Goal: Transaction & Acquisition: Purchase product/service

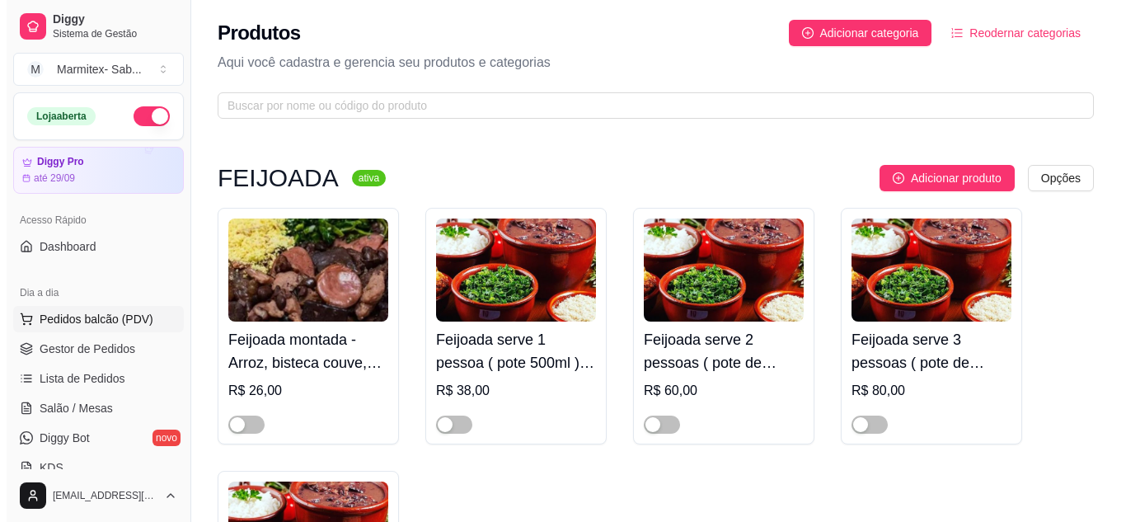
scroll to position [989, 0]
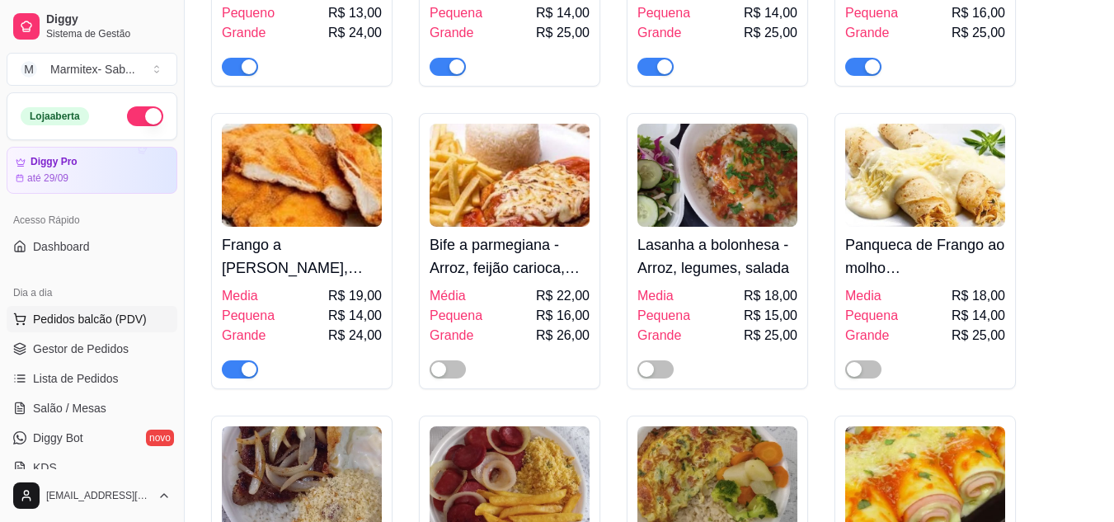
click at [126, 325] on span "Pedidos balcão (PDV)" at bounding box center [90, 319] width 114 height 16
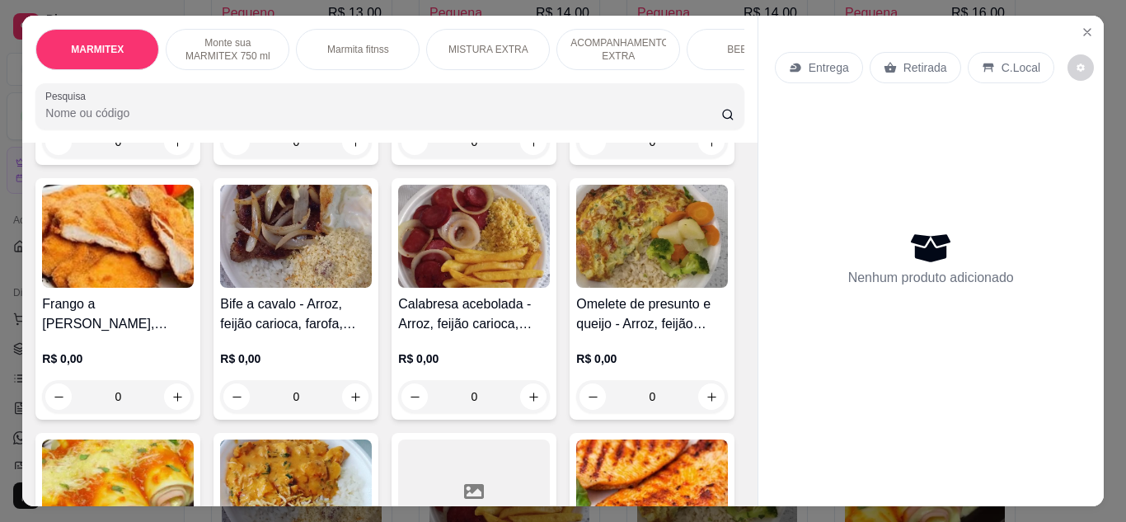
scroll to position [330, 0]
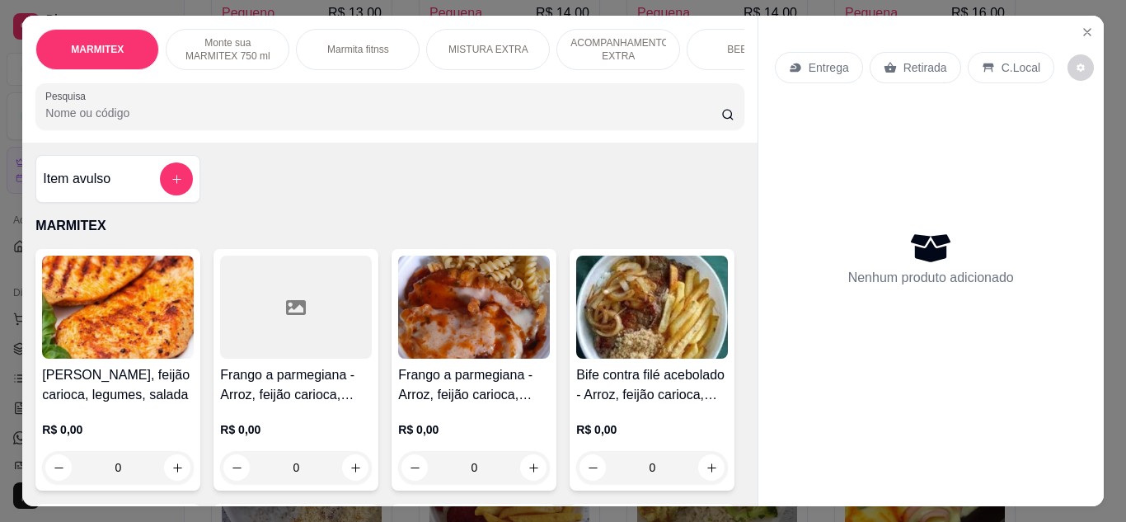
scroll to position [0, 0]
click at [451, 345] on img at bounding box center [474, 307] width 152 height 103
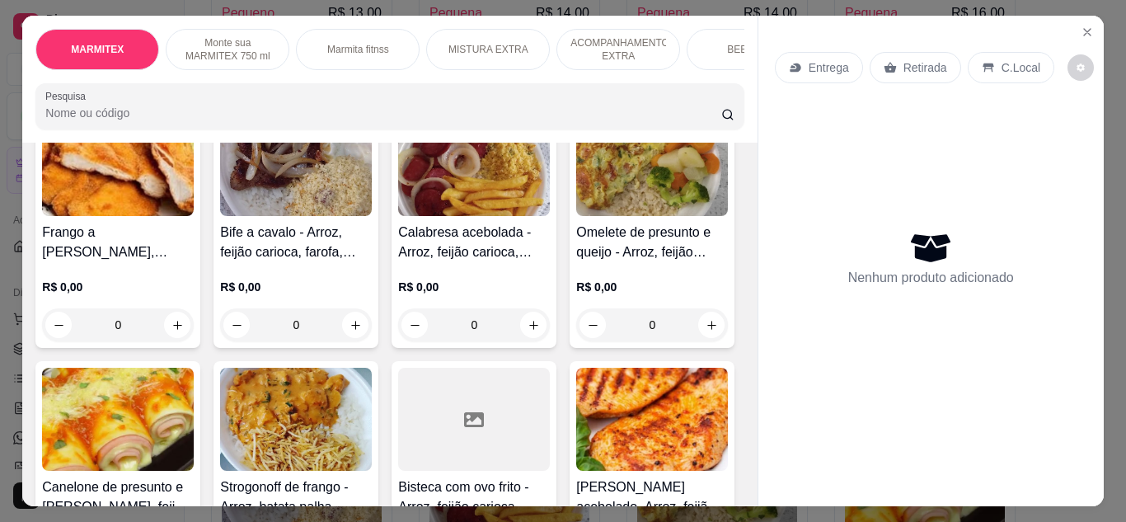
scroll to position [330, 0]
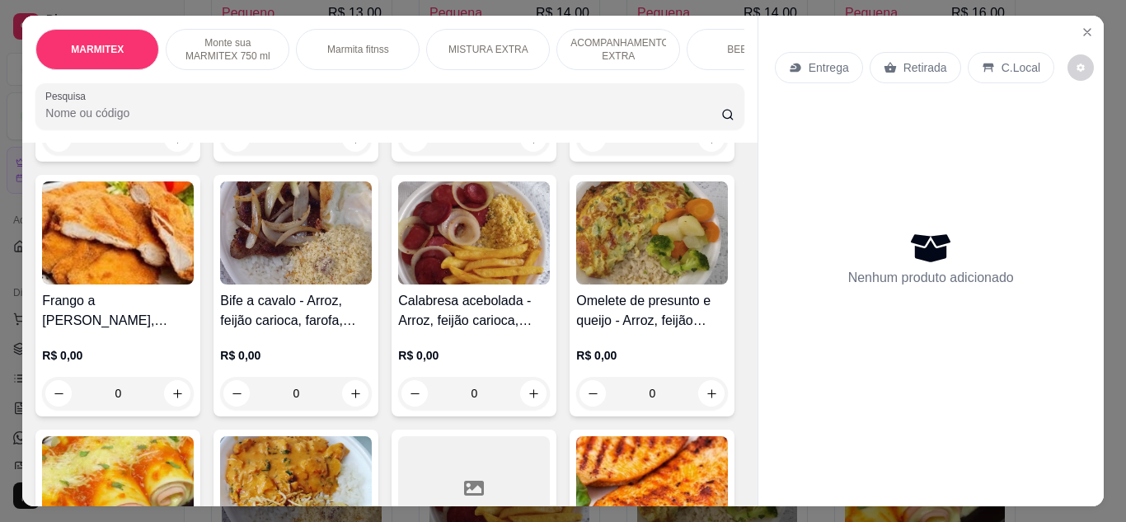
click at [194, 312] on h4 "Frango a [PERSON_NAME], [PERSON_NAME], farofa, [PERSON_NAME]" at bounding box center [118, 311] width 152 height 40
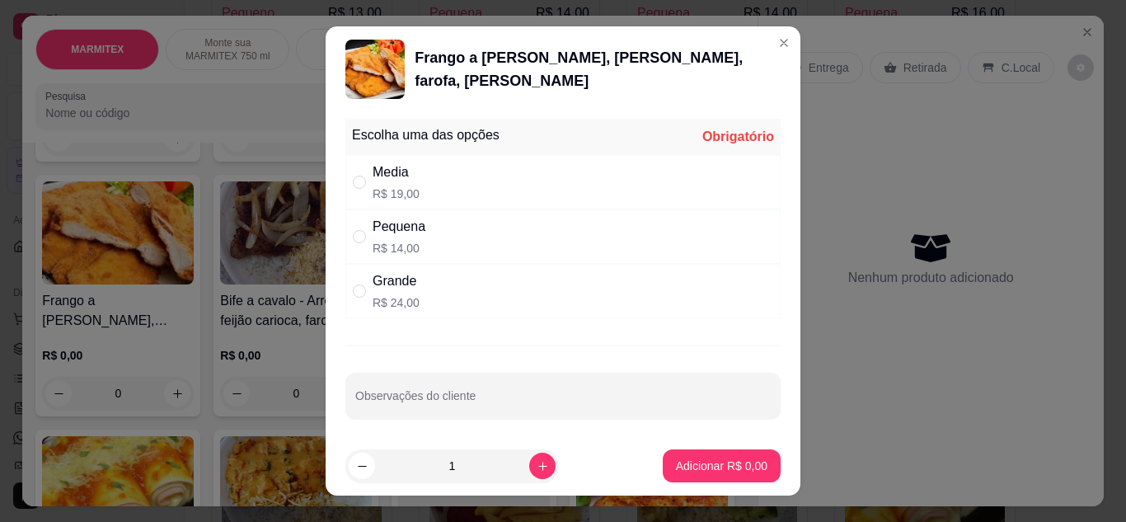
click at [345, 192] on div "Media R$ 19,00" at bounding box center [562, 182] width 435 height 54
radio input "true"
click at [408, 375] on div "Escolha uma das opções Completo Media R$ 19,00 Pequena R$ 14,00 Grande R$ 24,00…" at bounding box center [563, 274] width 475 height 324
click at [409, 378] on div "Escolha uma das opções Completo Media R$ 19,00 Pequena R$ 14,00 Grande R$ 24,00…" at bounding box center [563, 274] width 475 height 324
click at [409, 384] on div "Observações do cliente" at bounding box center [562, 396] width 435 height 46
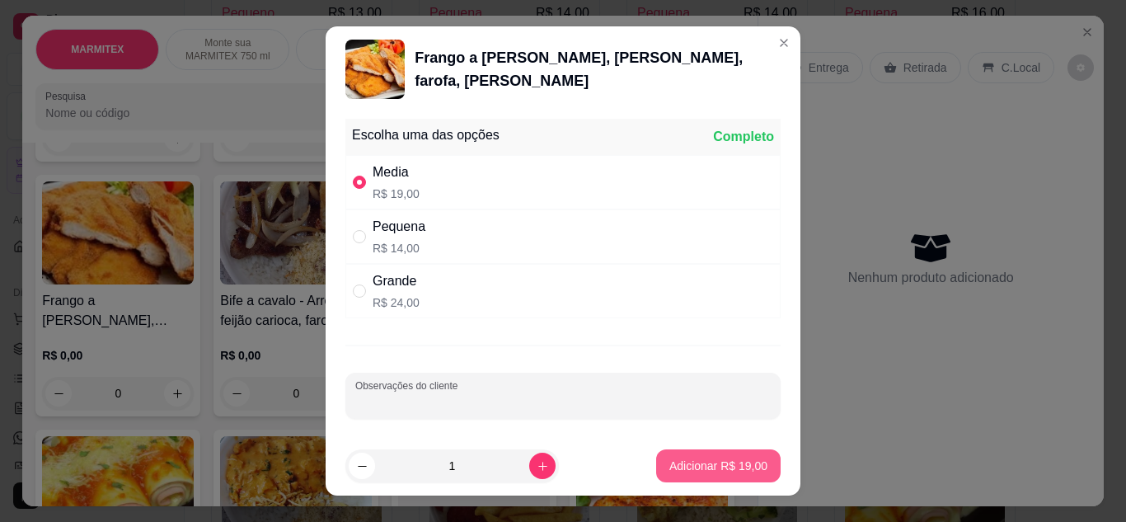
click at [675, 475] on button "Adicionar R$ 19,00" at bounding box center [718, 465] width 125 height 33
type input "1"
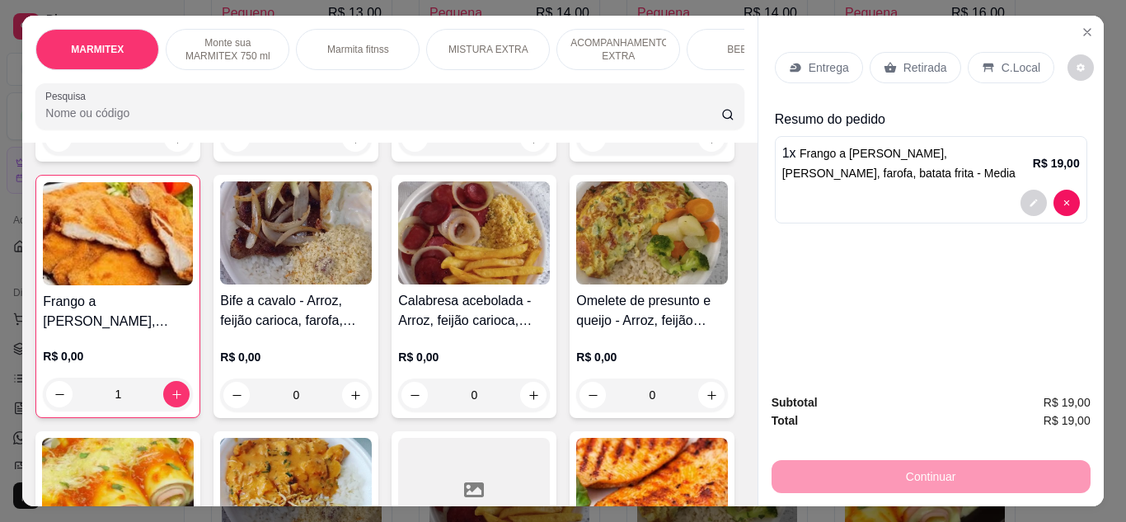
click at [904, 63] on p "Retirada" at bounding box center [926, 67] width 44 height 16
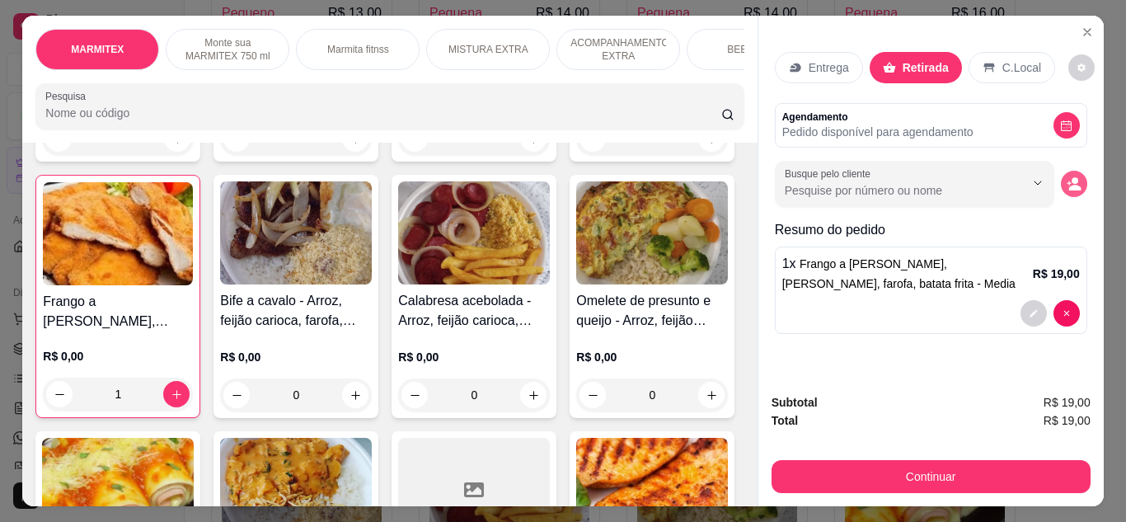
click at [1079, 182] on button "decrease-product-quantity" at bounding box center [1074, 184] width 26 height 26
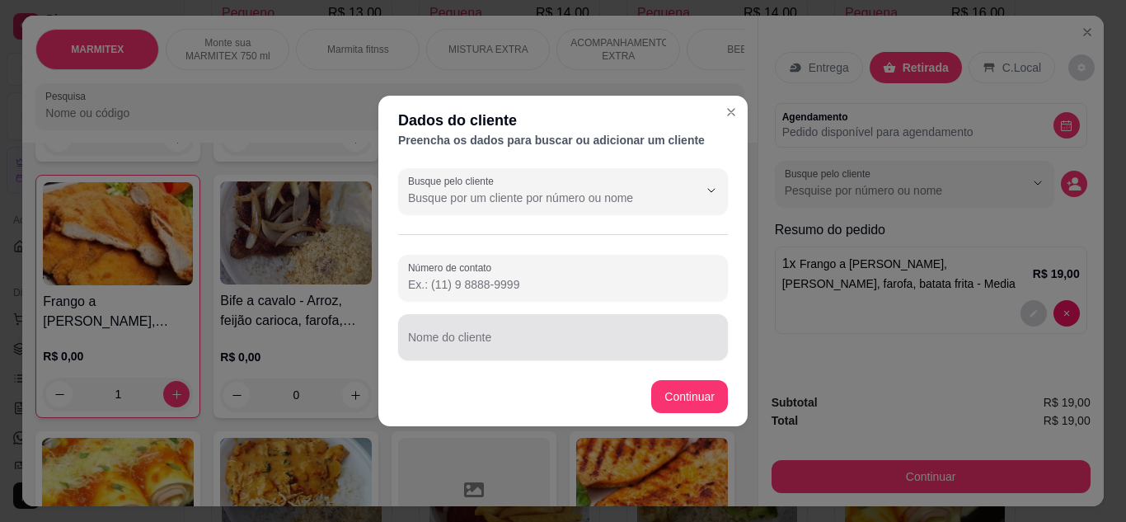
click at [552, 336] on input "Nome do cliente" at bounding box center [563, 344] width 310 height 16
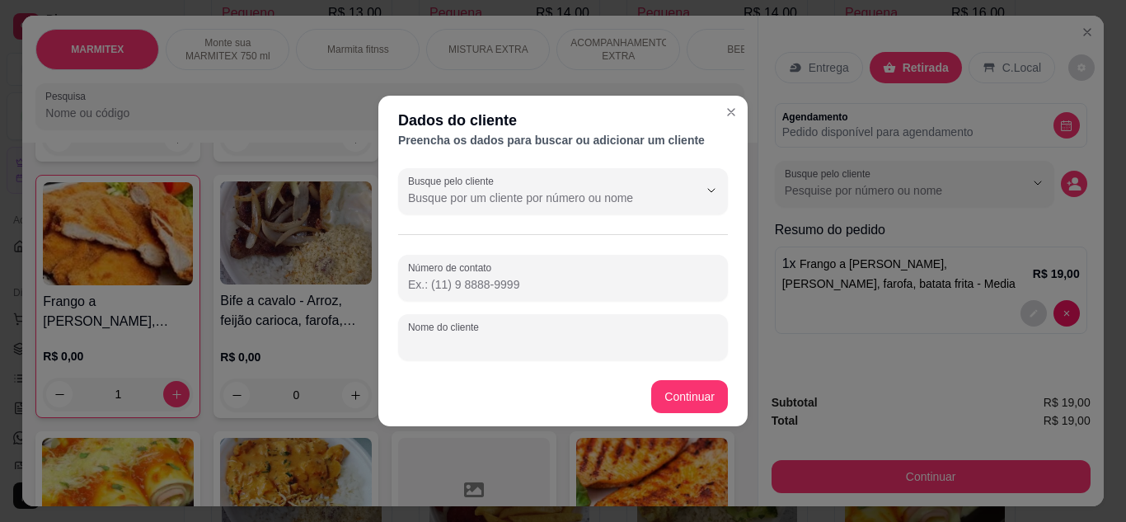
type input "q"
type input "[PERSON_NAME]"
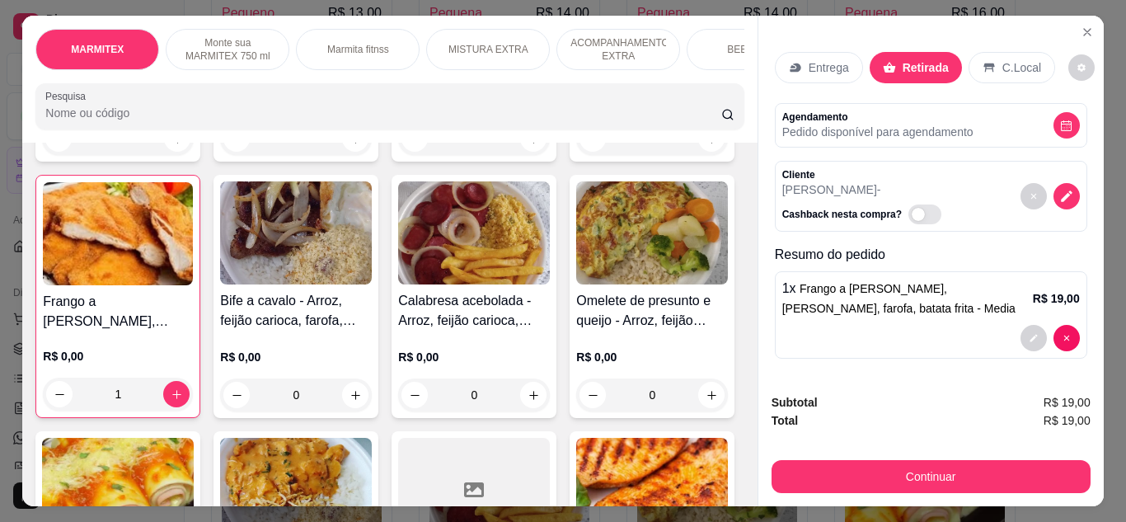
click at [895, 490] on div "Subtotal R$ 19,00 Total R$ 19,00 Continuar" at bounding box center [931, 443] width 345 height 126
click at [852, 446] on div "Subtotal R$ 19,00 Total R$ 19,00 Continuar" at bounding box center [931, 443] width 319 height 100
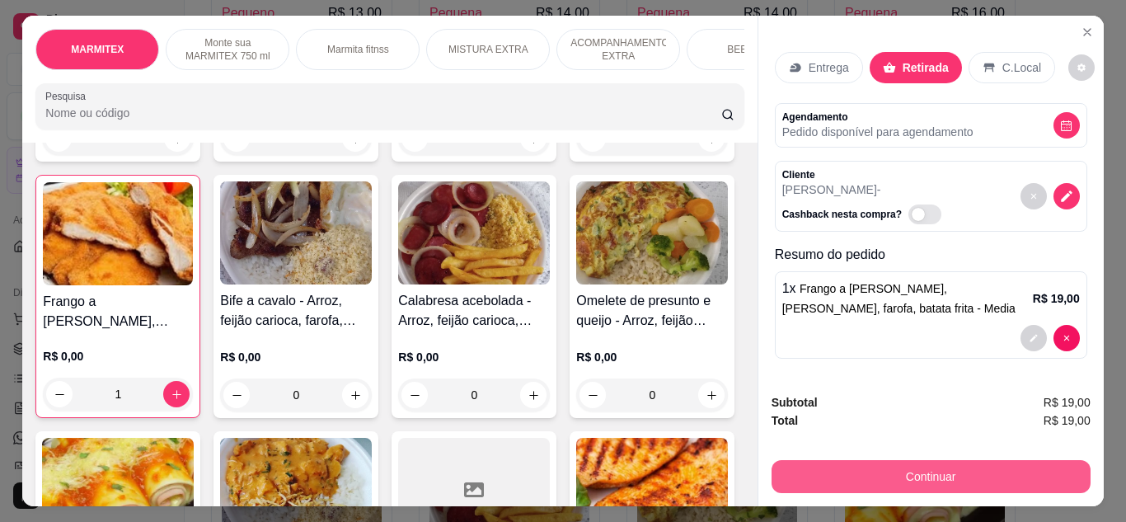
click at [848, 465] on button "Continuar" at bounding box center [931, 476] width 319 height 33
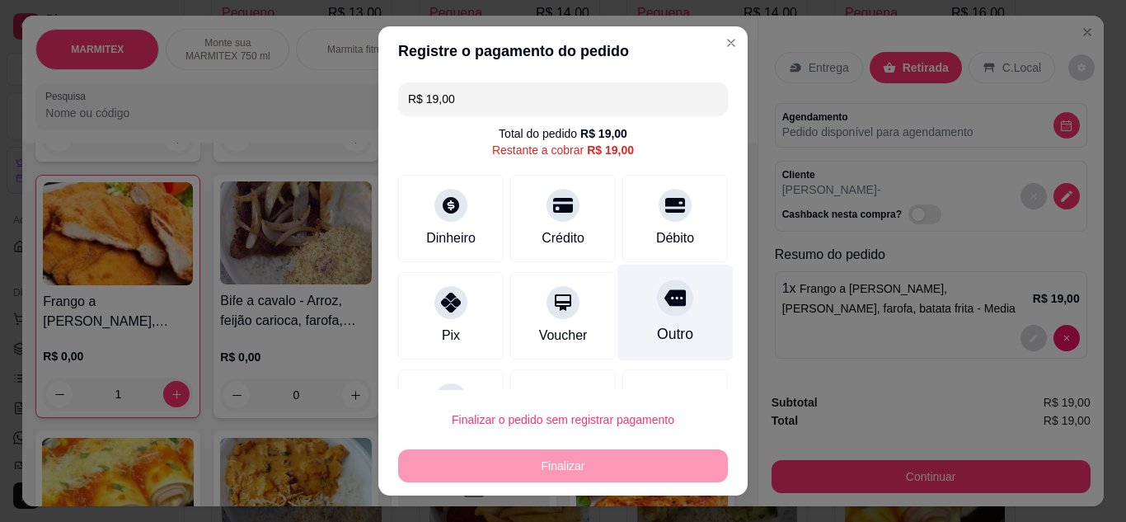
click at [665, 303] on icon at bounding box center [675, 297] width 21 height 16
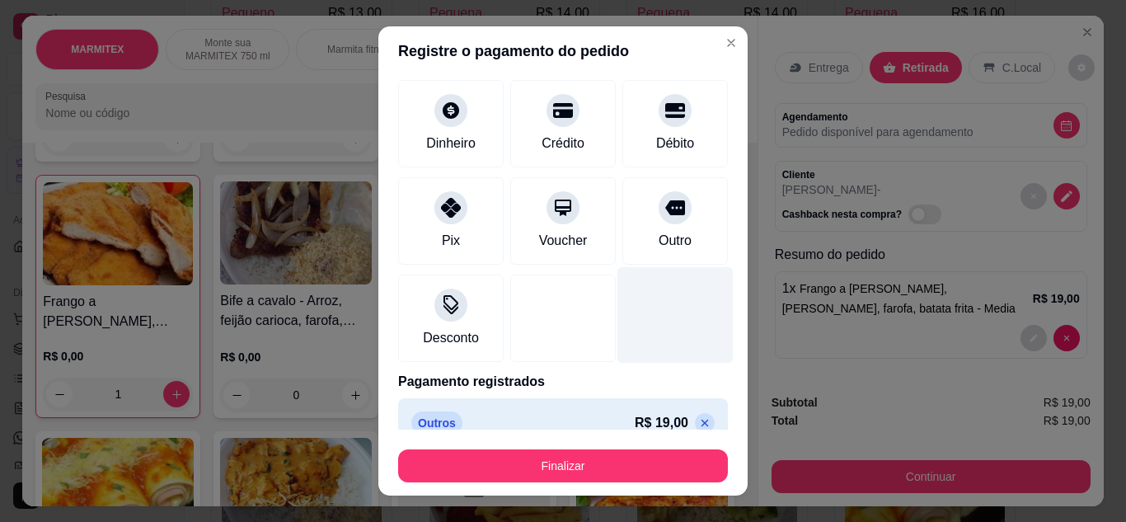
scroll to position [102, 0]
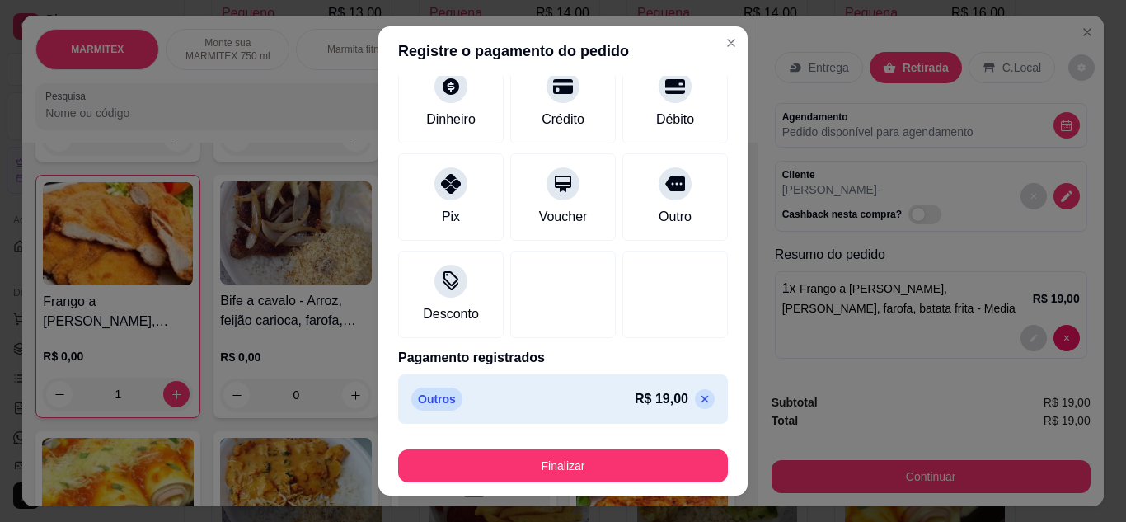
click at [698, 396] on icon at bounding box center [704, 398] width 13 height 13
type input "R$ 19,00"
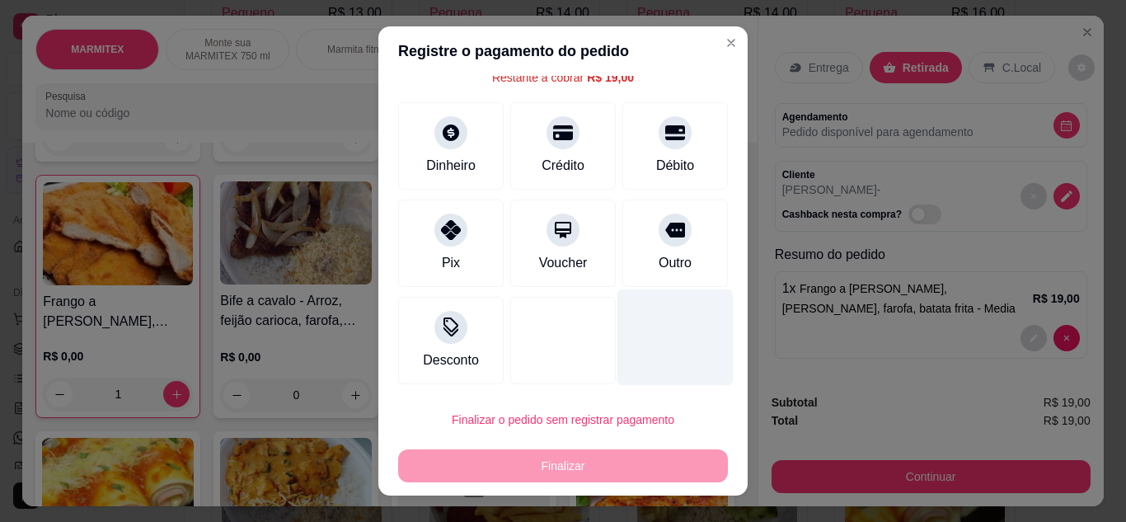
scroll to position [73, 0]
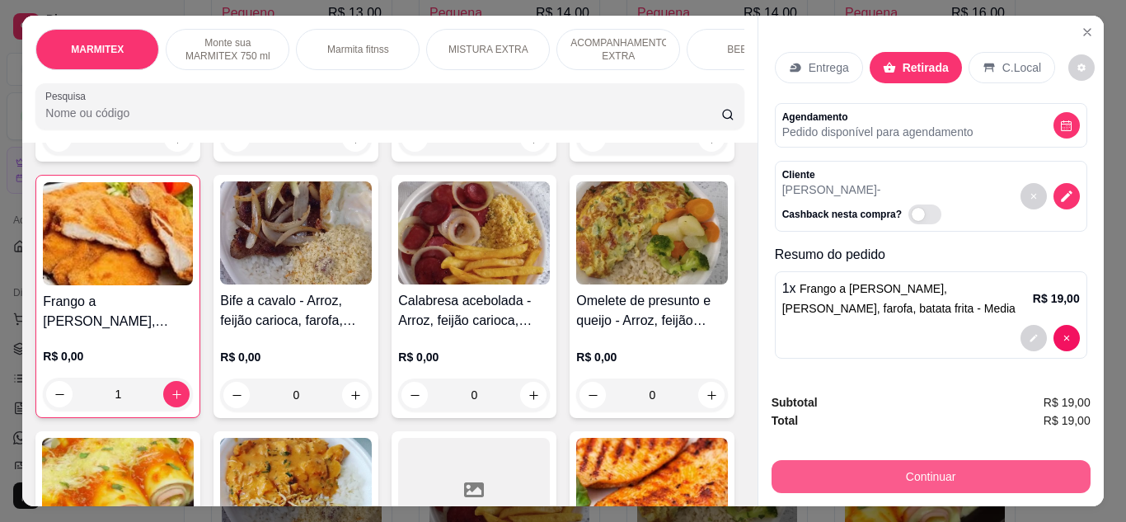
click at [923, 469] on button "Continuar" at bounding box center [931, 476] width 319 height 33
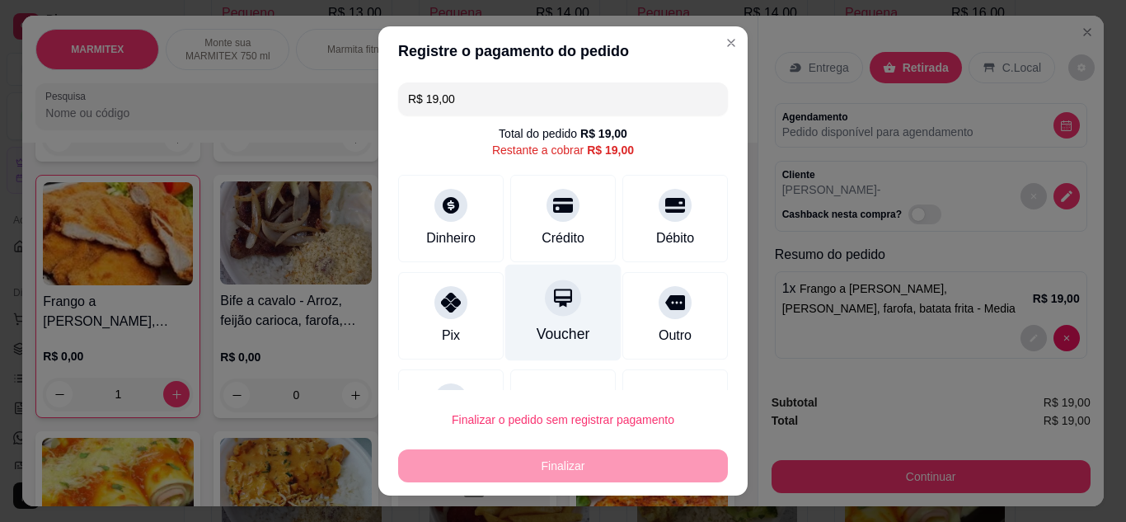
drag, startPoint x: 463, startPoint y: 301, endPoint x: 513, endPoint y: 331, distance: 57.7
click at [464, 301] on div "Pix" at bounding box center [451, 315] width 106 height 87
type input "R$ 0,00"
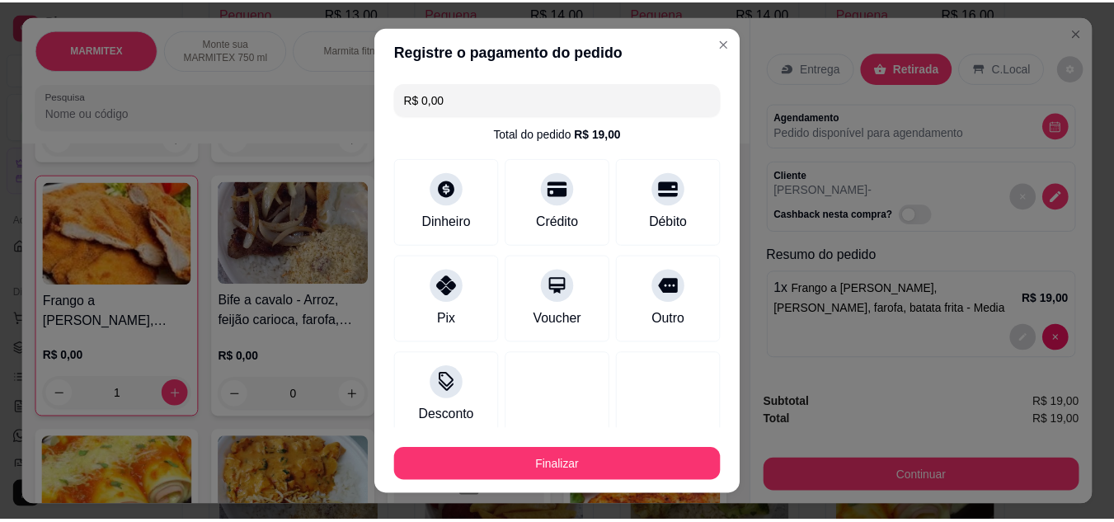
scroll to position [102, 0]
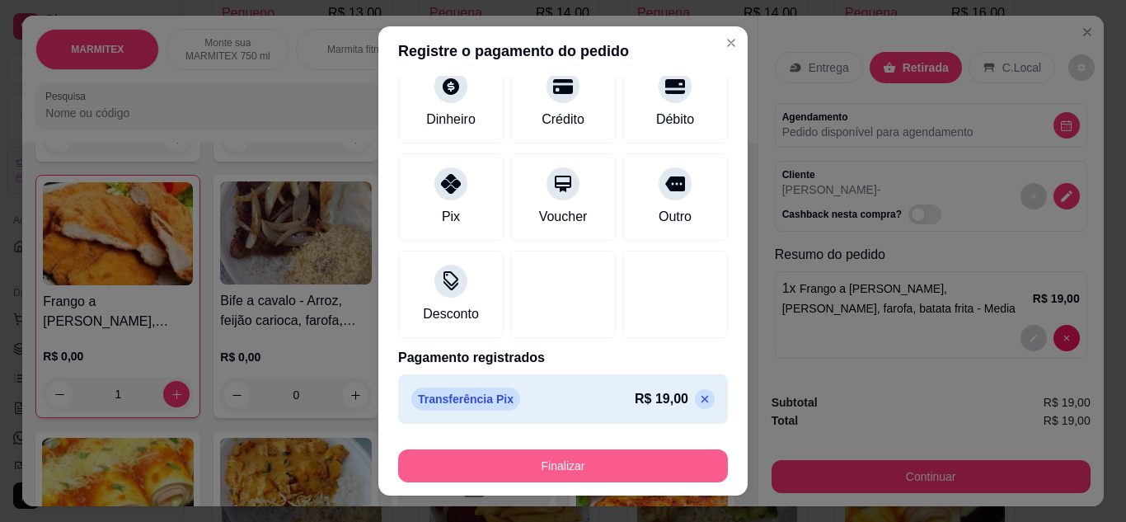
click at [625, 458] on button "Finalizar" at bounding box center [563, 465] width 330 height 33
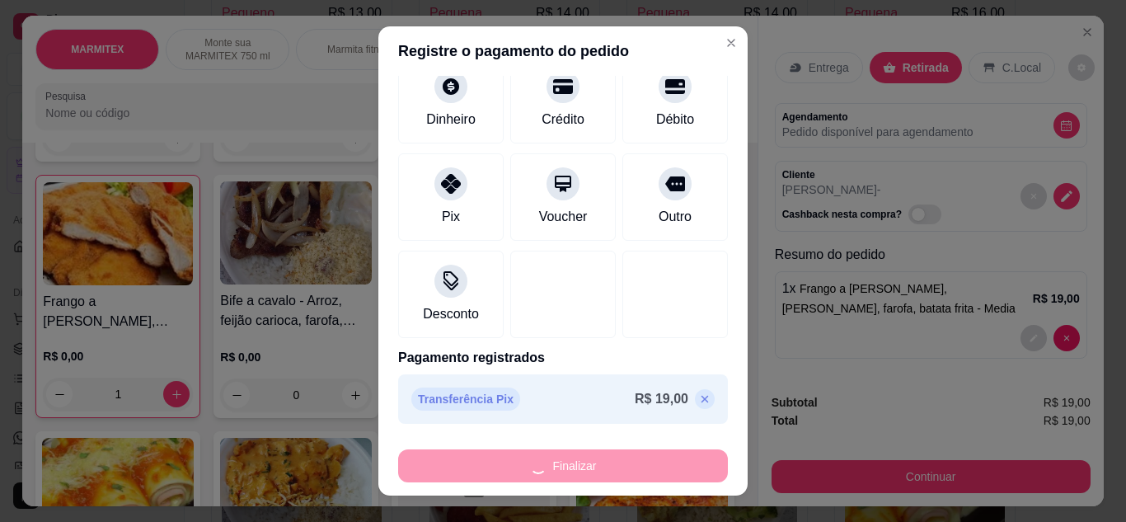
type input "0"
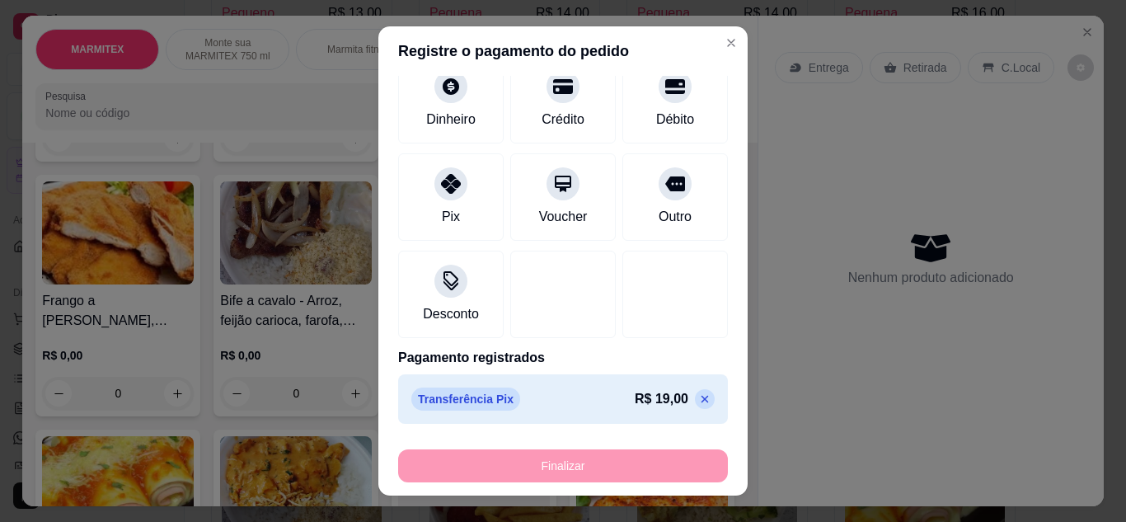
type input "-R$ 19,00"
